Goal: Information Seeking & Learning: Learn about a topic

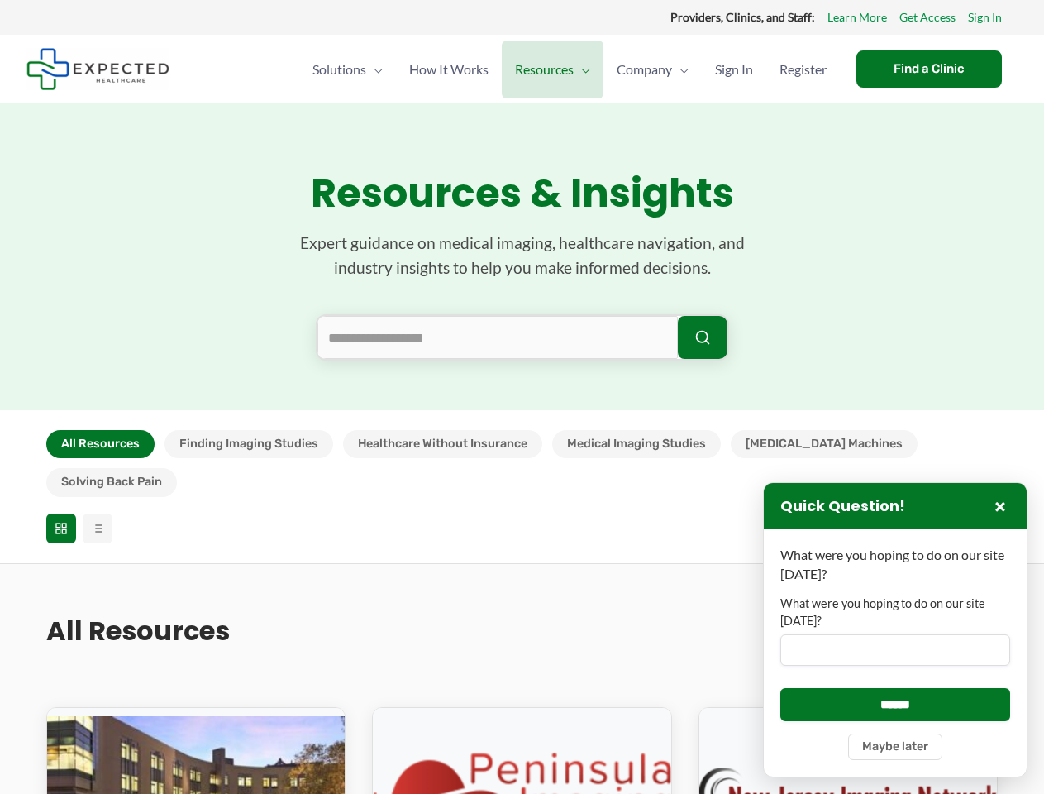
click at [522, 397] on section "Resources & Insights Expert guidance on medical imaging, healthcare navigation,…" at bounding box center [522, 256] width 1044 height 307
click at [100, 444] on button "All Resources" at bounding box center [100, 444] width 108 height 28
click at [248, 444] on button "Finding Imaging Studies" at bounding box center [249, 444] width 169 height 28
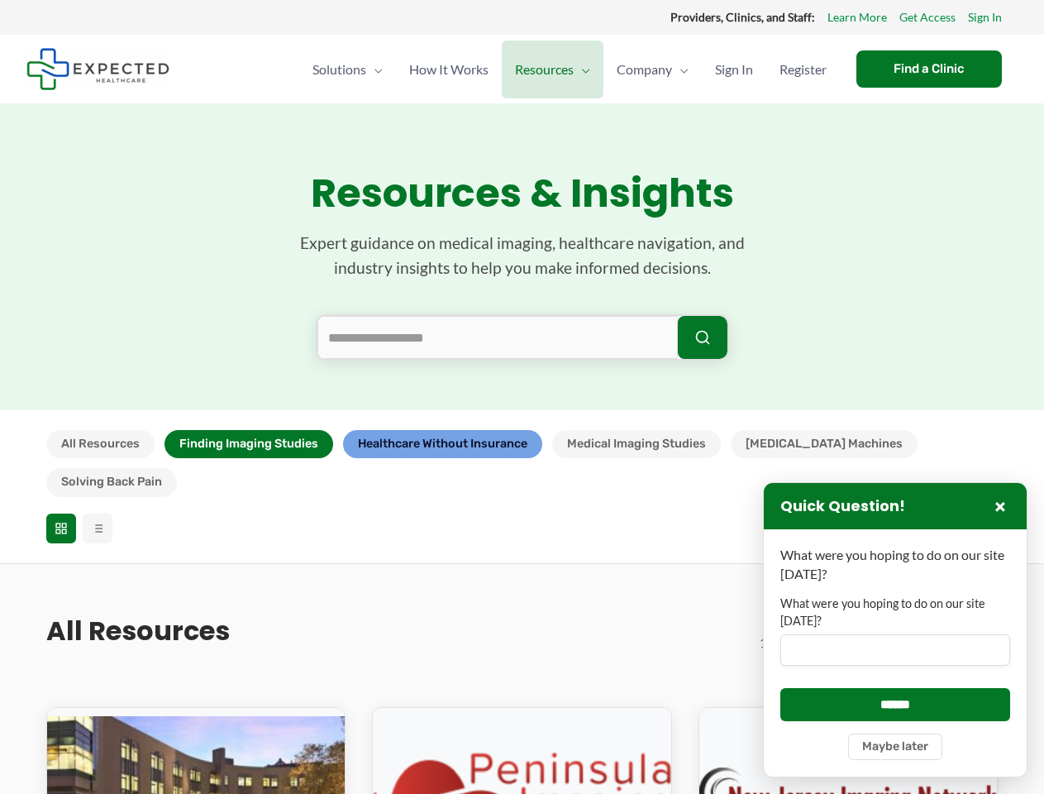
click at [442, 444] on button "Healthcare Without Insurance" at bounding box center [442, 444] width 199 height 28
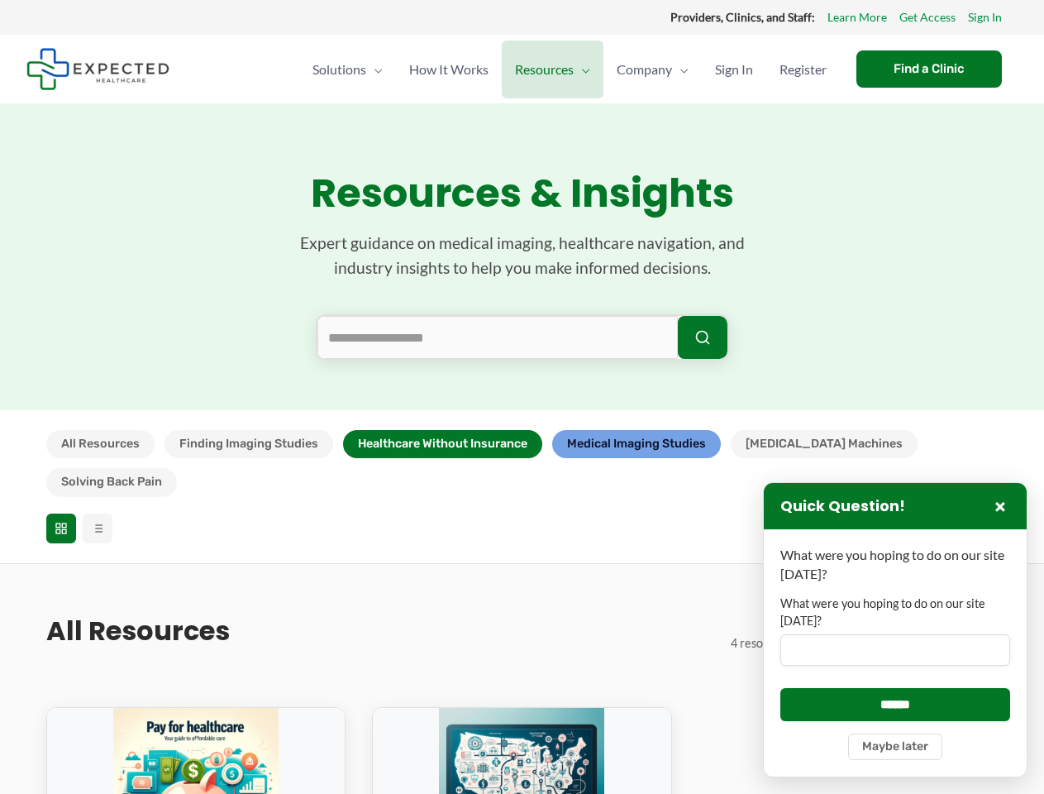
click at [637, 444] on button "Medical Imaging Studies" at bounding box center [636, 444] width 169 height 28
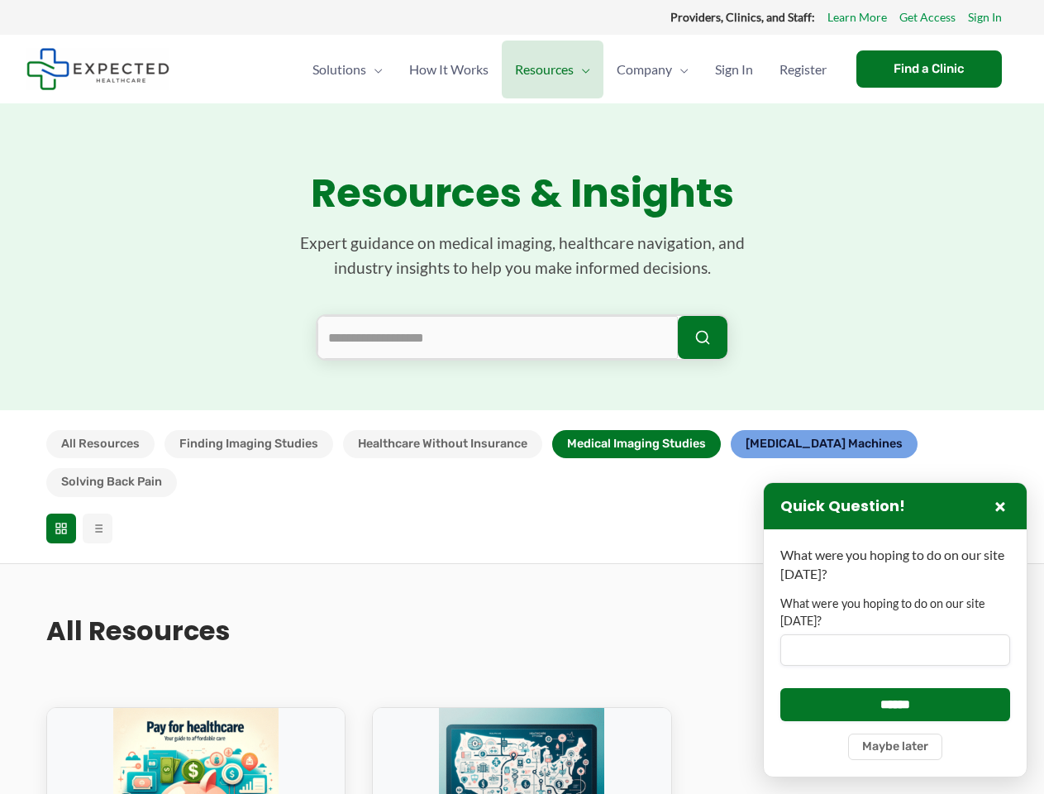
click at [786, 444] on button "[MEDICAL_DATA] Machines" at bounding box center [824, 444] width 187 height 28
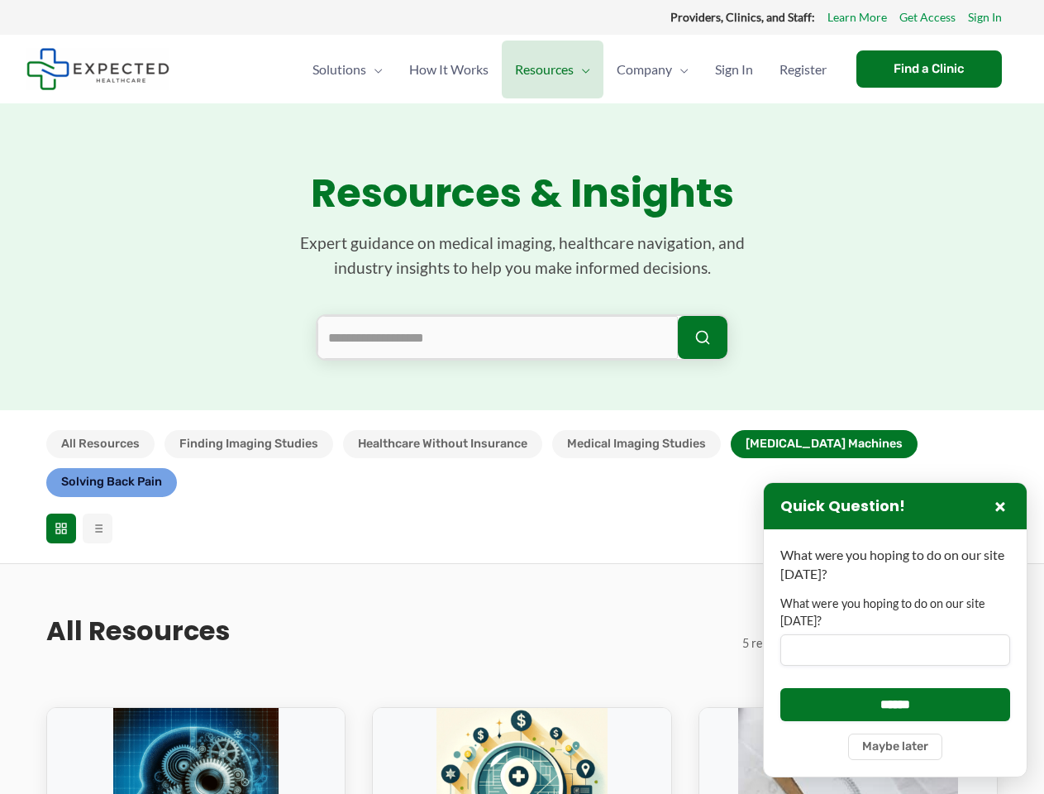
click at [177, 468] on button "Solving Back Pain" at bounding box center [111, 482] width 131 height 28
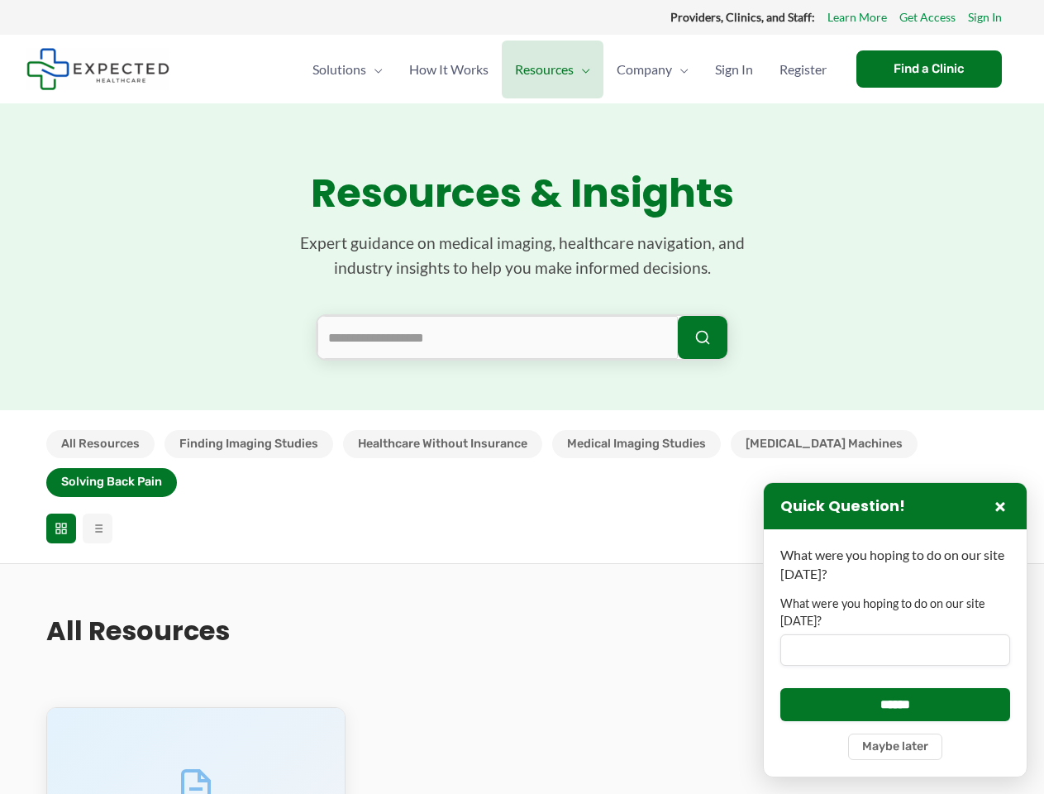
click at [61, 522] on icon at bounding box center [61, 528] width 13 height 13
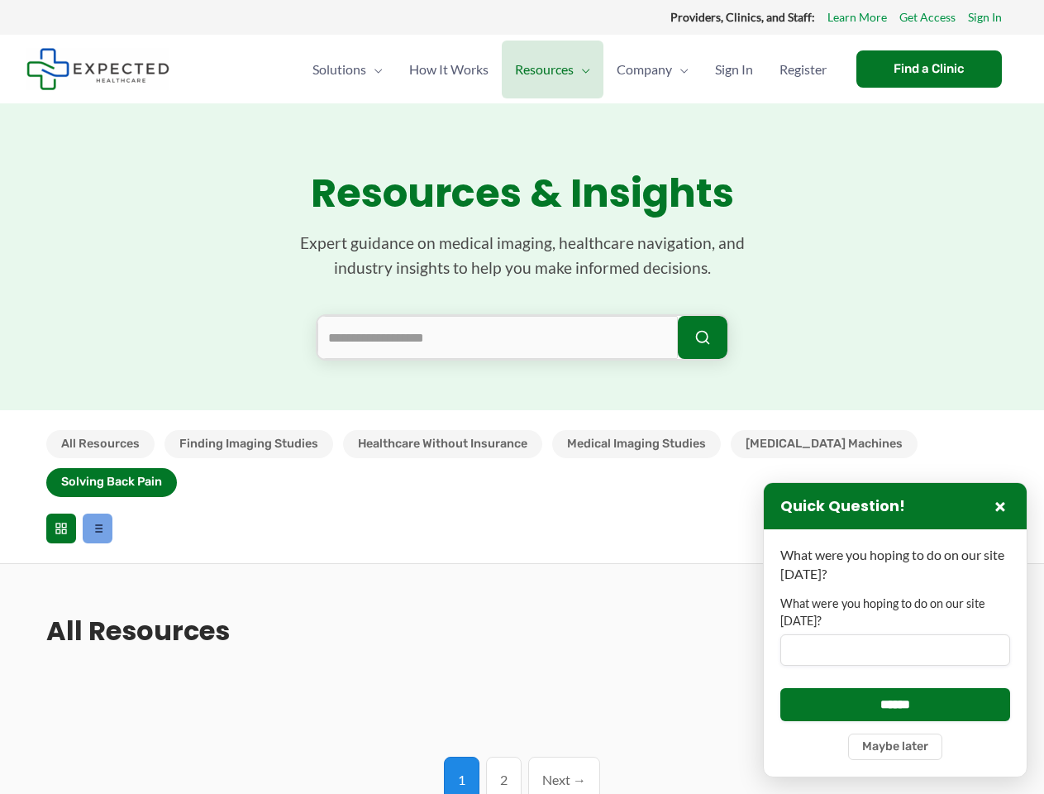
click at [98, 528] on line at bounding box center [98, 528] width 7 height 0
click at [896, 629] on label "What were you hoping to do on our site [DATE]?" at bounding box center [896, 612] width 230 height 34
click at [896, 634] on input "What were you hoping to do on our site [DATE]?" at bounding box center [896, 649] width 230 height 31
